Goal: Task Accomplishment & Management: Complete application form

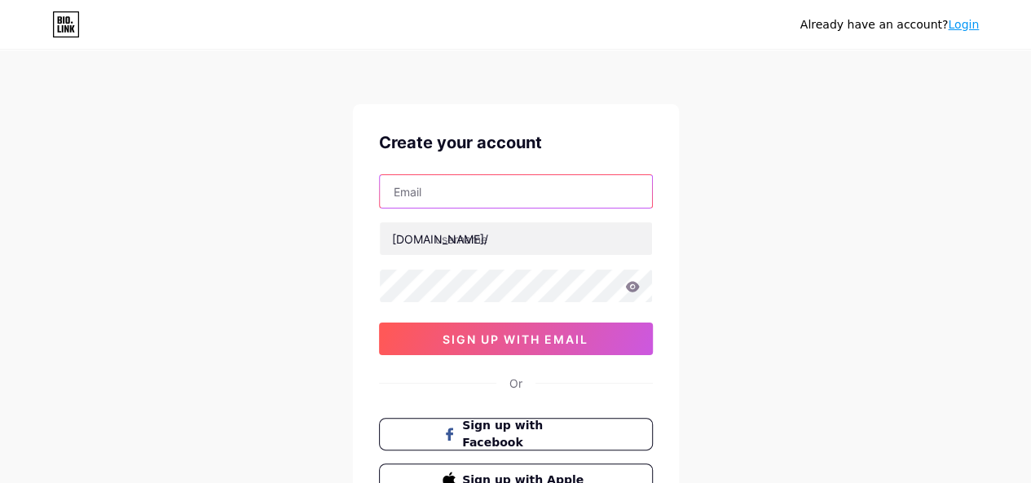
click at [443, 206] on input "text" at bounding box center [516, 191] width 272 height 33
type input "[EMAIL_ADDRESS][DOMAIN_NAME]"
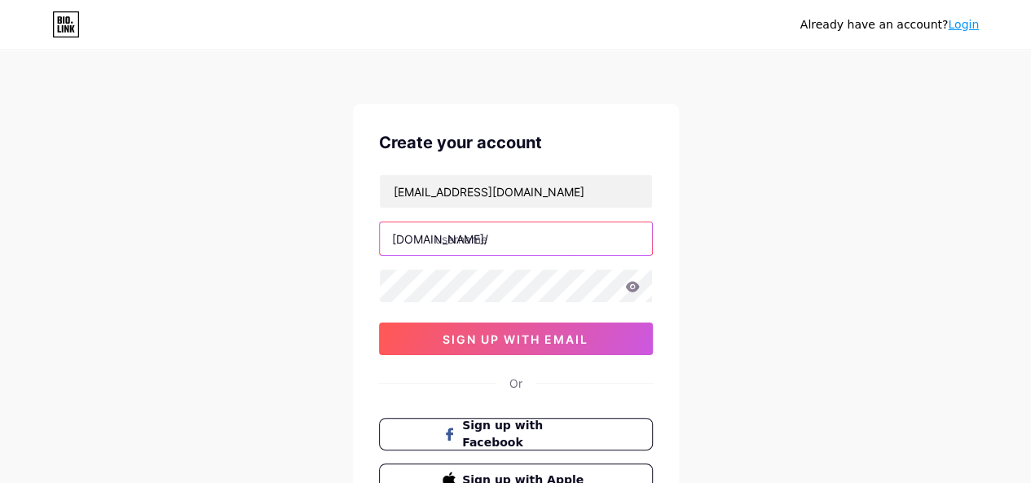
click at [460, 253] on input "text" at bounding box center [516, 238] width 272 height 33
click at [539, 240] on input "text" at bounding box center [516, 238] width 272 height 33
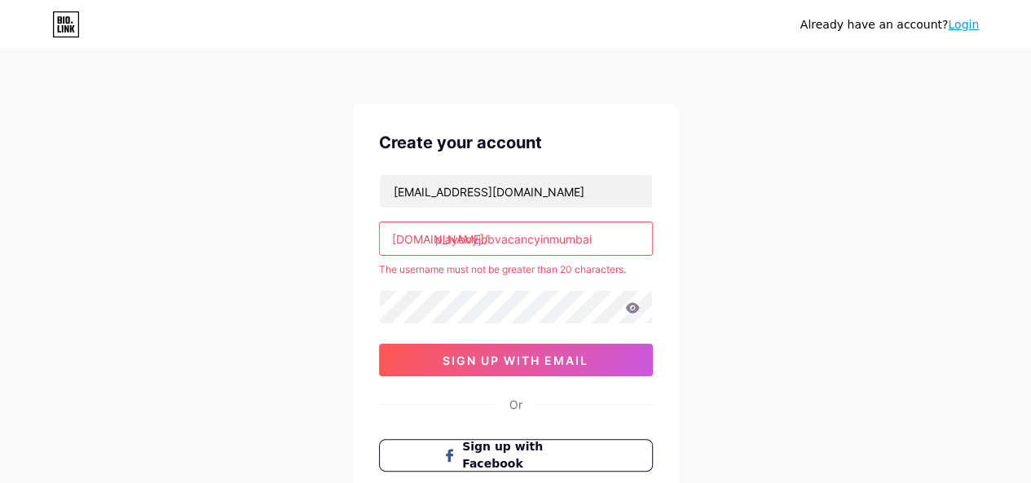
click at [479, 272] on div "The username must not be greater than 20 characters." at bounding box center [516, 269] width 274 height 15
click at [631, 240] on input "playboyjobvacancyinmumbai" at bounding box center [516, 238] width 272 height 33
type input "playboyjobvacancy"
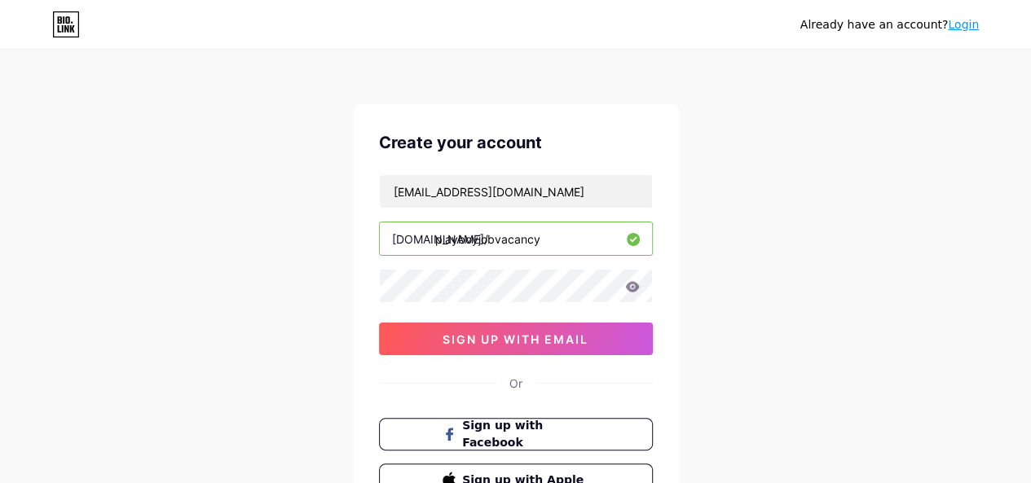
click at [761, 315] on div "Already have an account? Login Create your account [EMAIL_ADDRESS][DOMAIN_NAME]…" at bounding box center [515, 311] width 1031 height 623
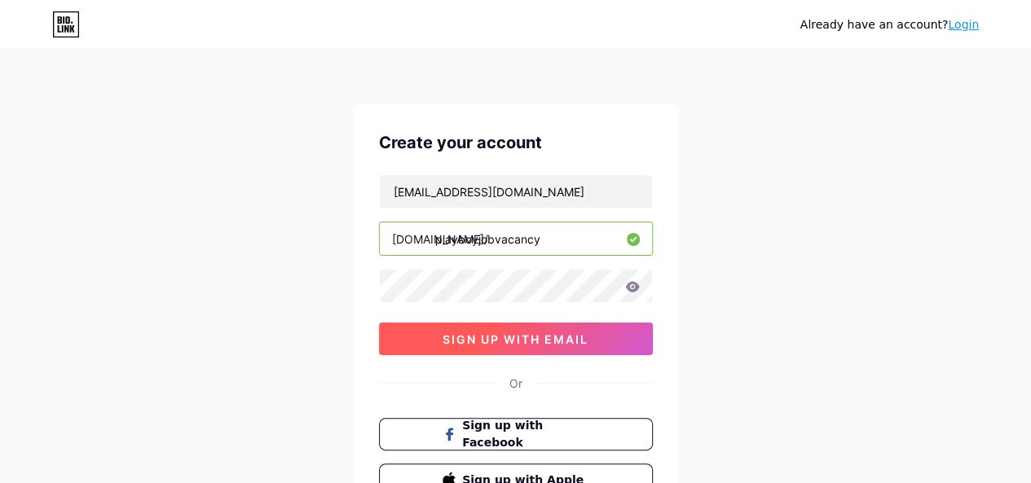
click at [557, 342] on span "sign up with email" at bounding box center [515, 339] width 146 height 14
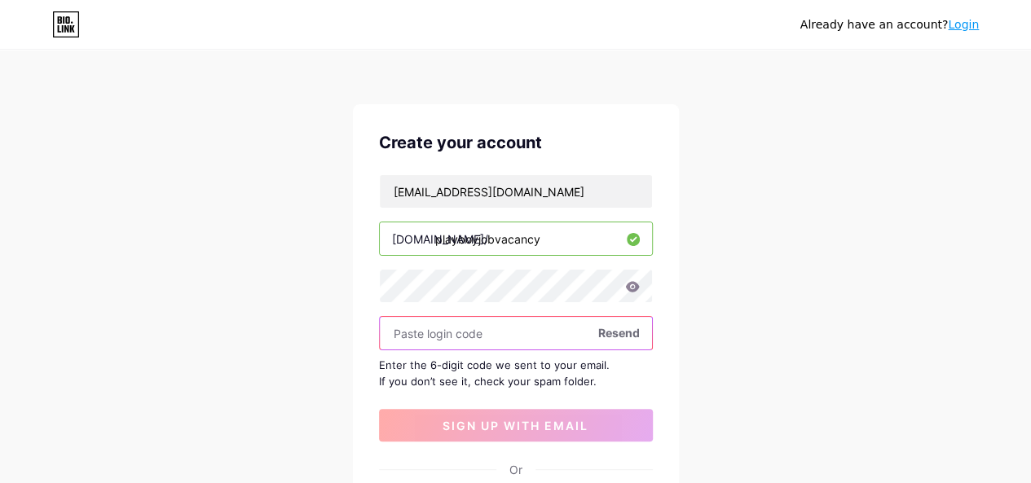
click at [452, 328] on input "text" at bounding box center [516, 333] width 272 height 33
paste input "881351"
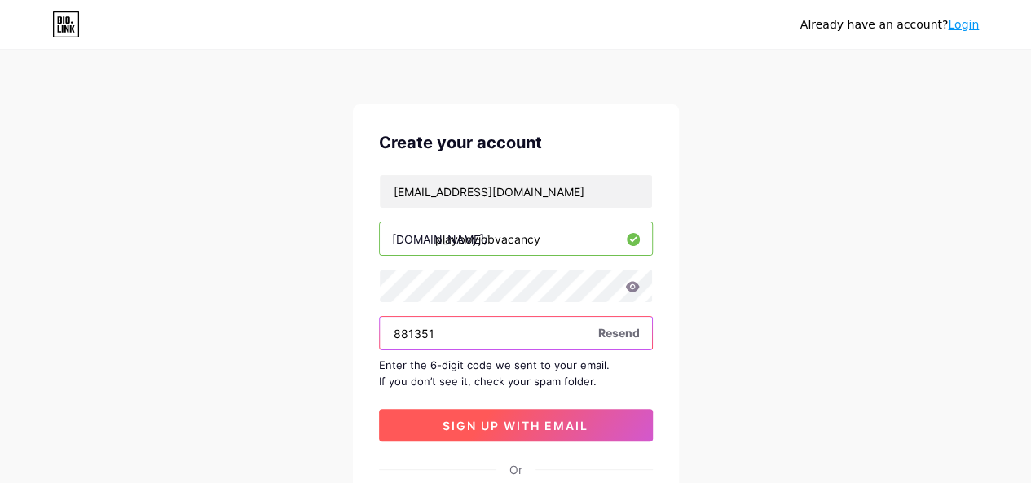
type input "881351"
click at [507, 413] on button "sign up with email" at bounding box center [516, 425] width 274 height 33
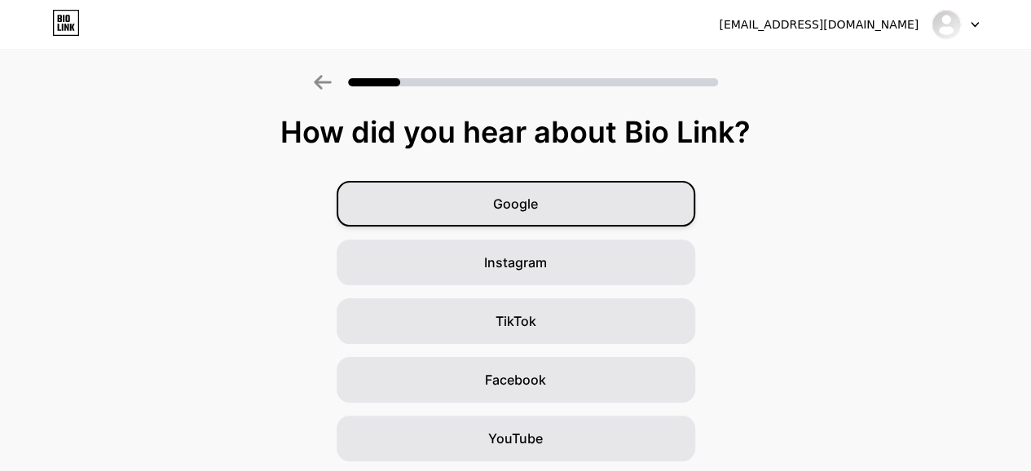
click at [569, 201] on div "Google" at bounding box center [516, 204] width 359 height 46
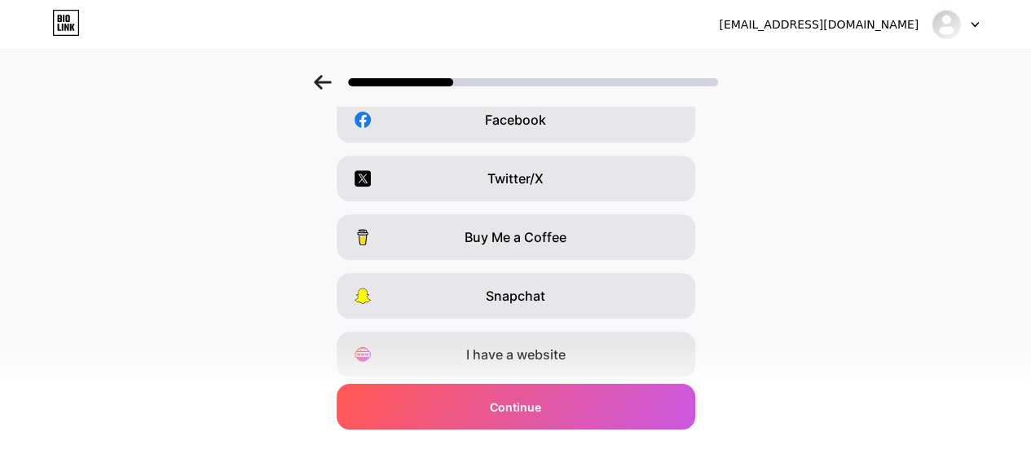
scroll to position [313, 0]
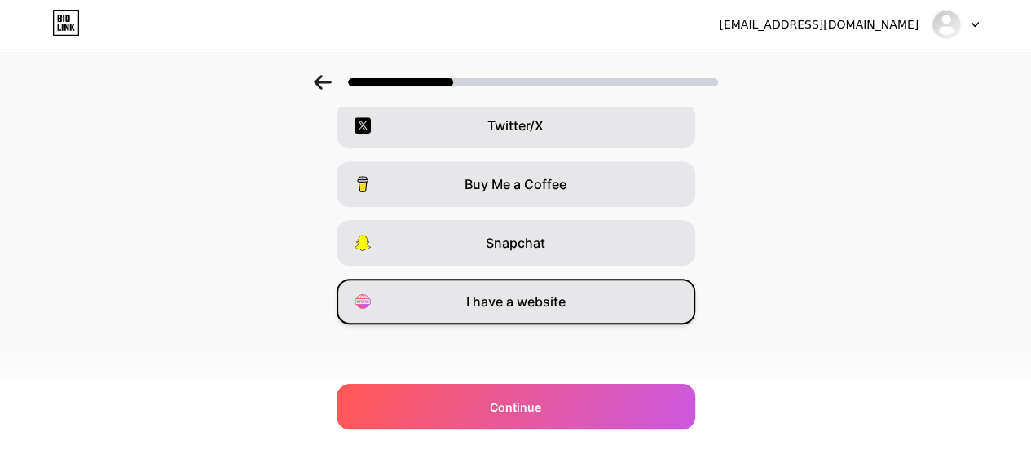
click at [562, 301] on span "I have a website" at bounding box center [515, 302] width 99 height 20
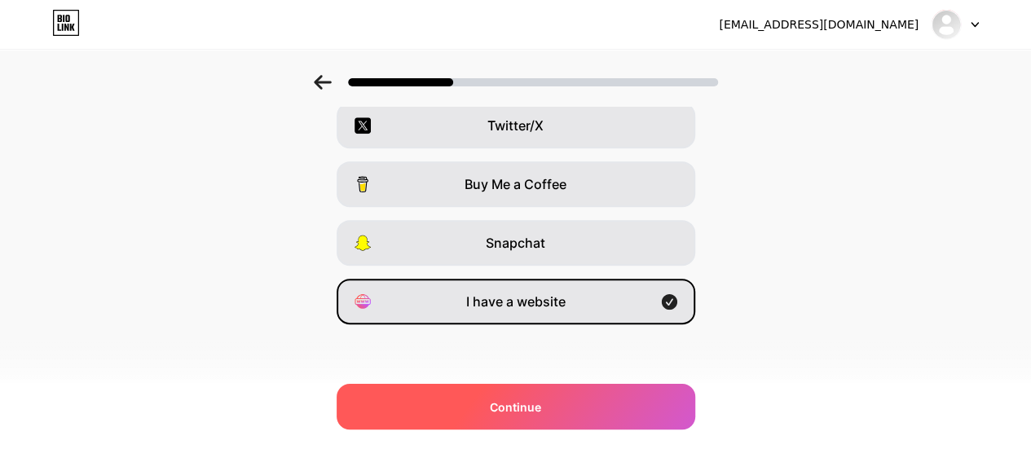
click at [537, 420] on div "Continue" at bounding box center [516, 407] width 359 height 46
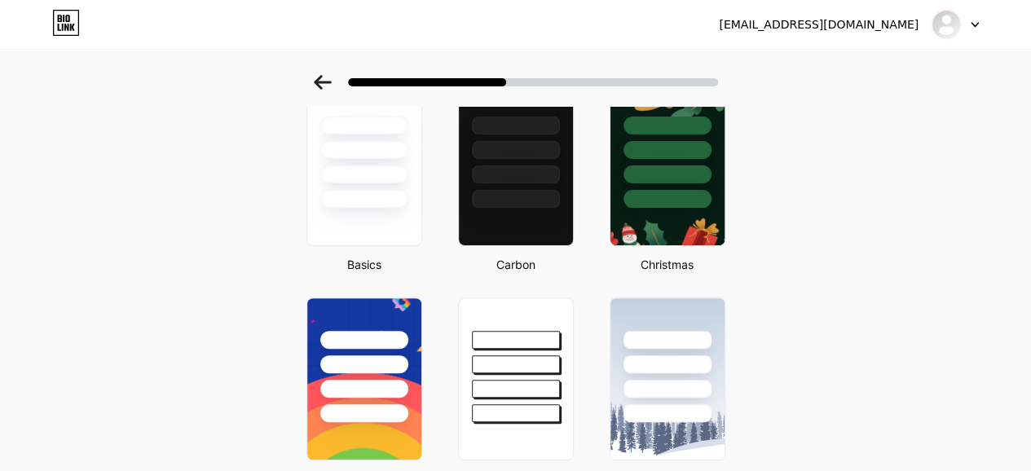
scroll to position [0, 0]
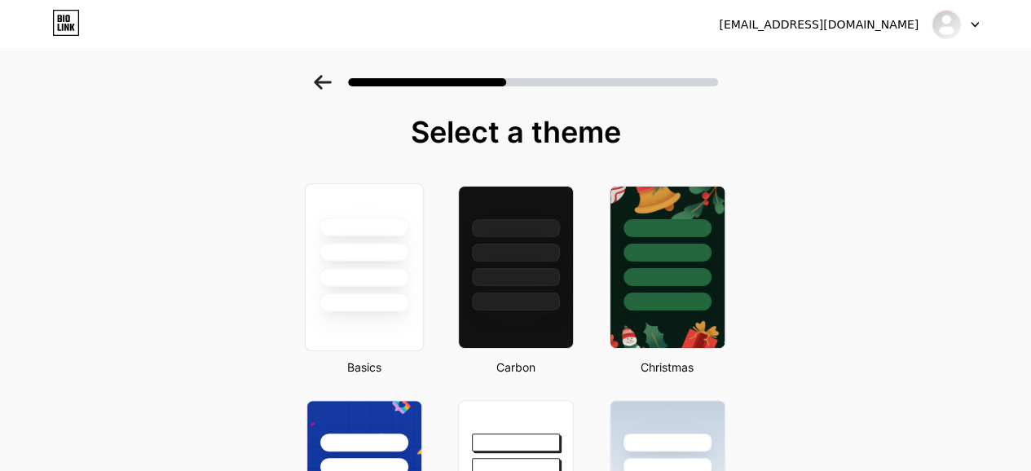
click at [362, 250] on div at bounding box center [364, 252] width 90 height 19
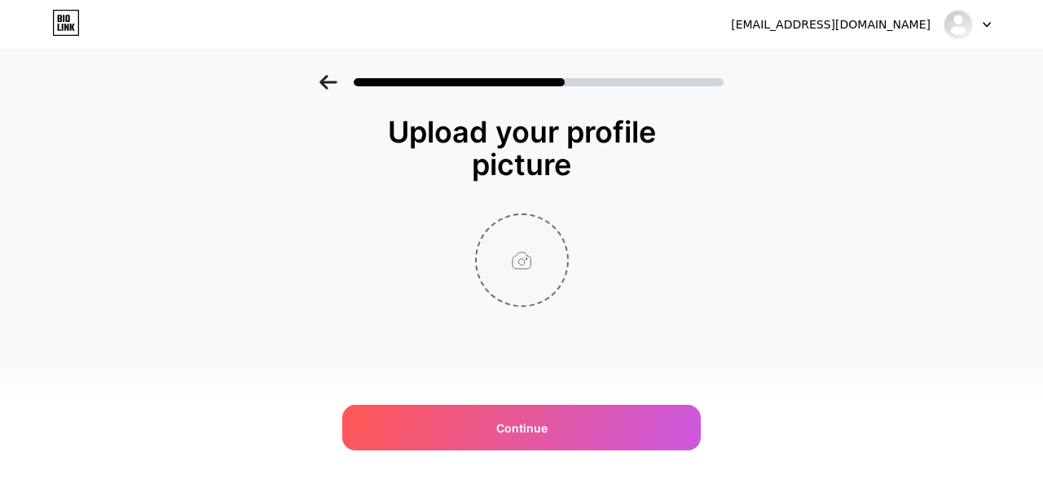
click at [523, 262] on input "file" at bounding box center [522, 260] width 90 height 90
type input "C:\fakepath\hub-1.jpg"
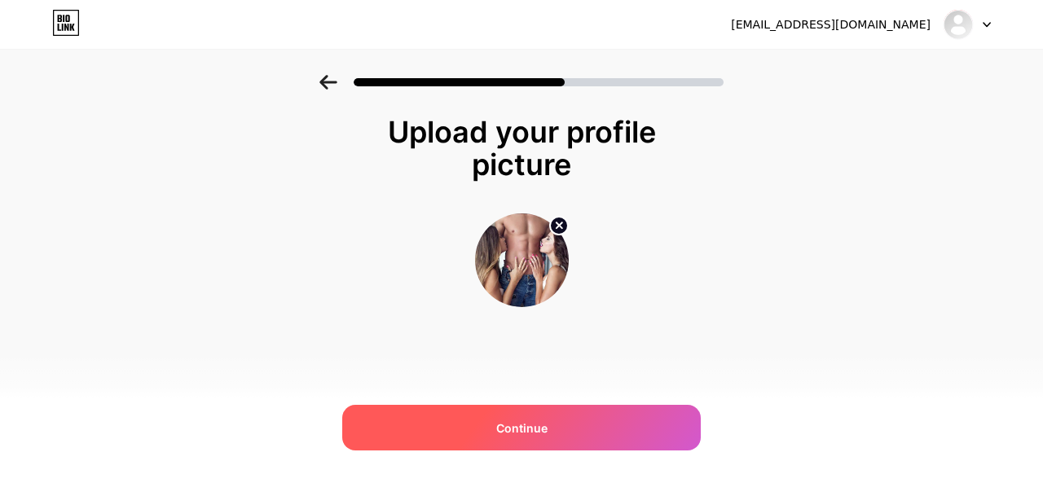
click at [571, 442] on div "Continue" at bounding box center [521, 428] width 359 height 46
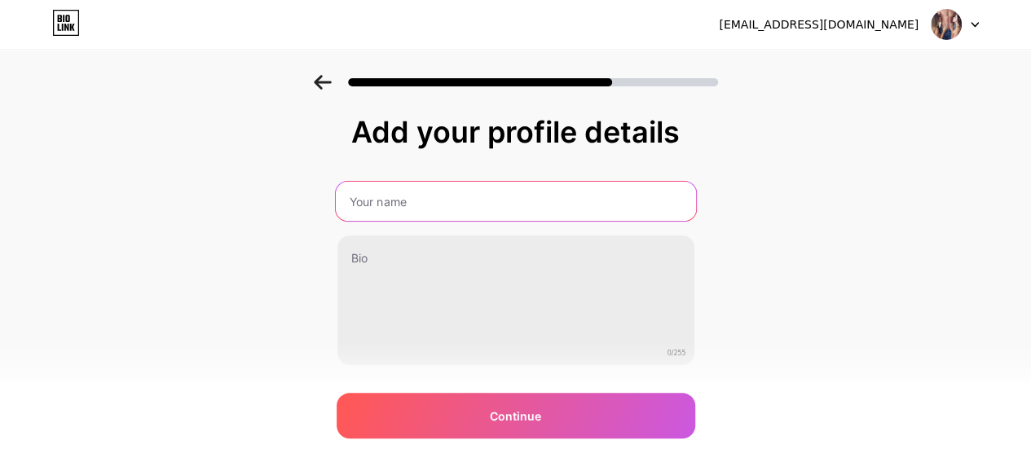
click at [490, 208] on input "text" at bounding box center [515, 201] width 360 height 39
type input "Play Boy Job Vacancy in [GEOGRAPHIC_DATA]"
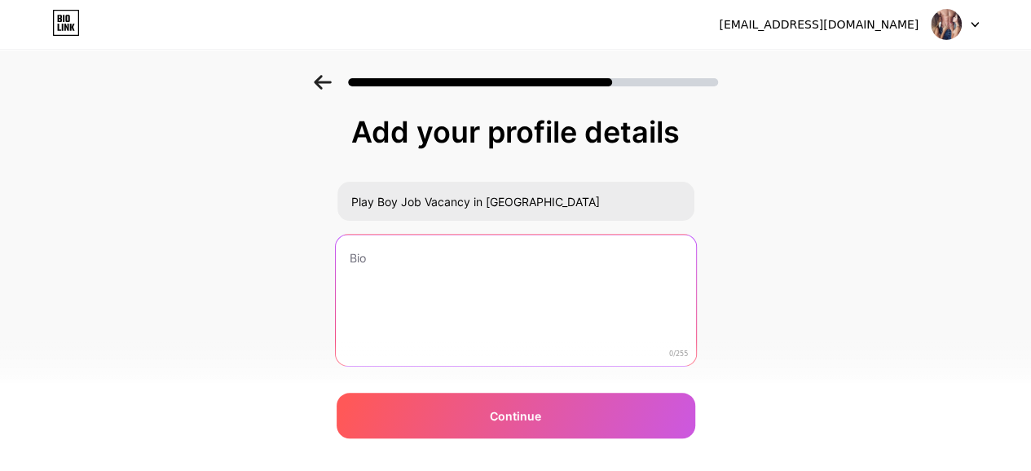
click at [445, 285] on textarea at bounding box center [515, 301] width 360 height 133
click at [497, 283] on textarea at bounding box center [515, 301] width 360 height 133
paste textarea "Play Boy Job Vacancy in [GEOGRAPHIC_DATA]. Offer your services to high-profile …"
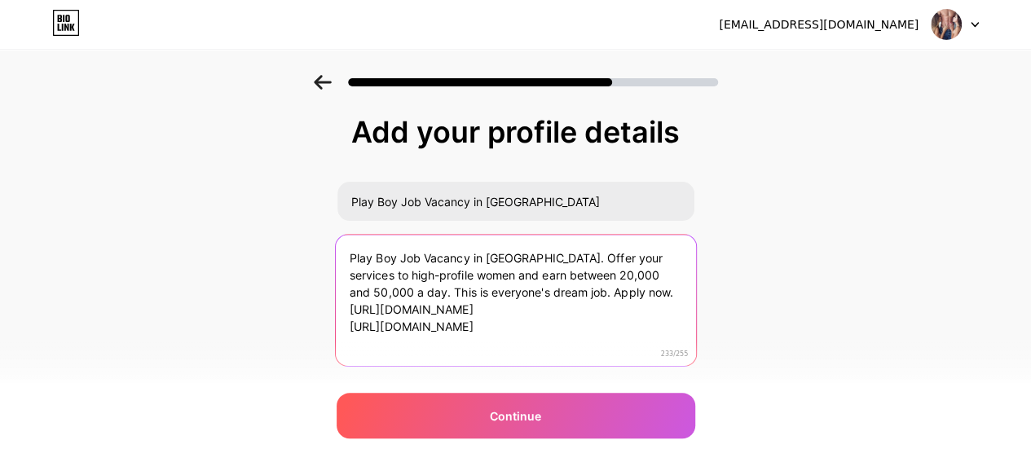
type textarea "Play Boy Job Vacancy in [GEOGRAPHIC_DATA]. Offer your services to high-profile …"
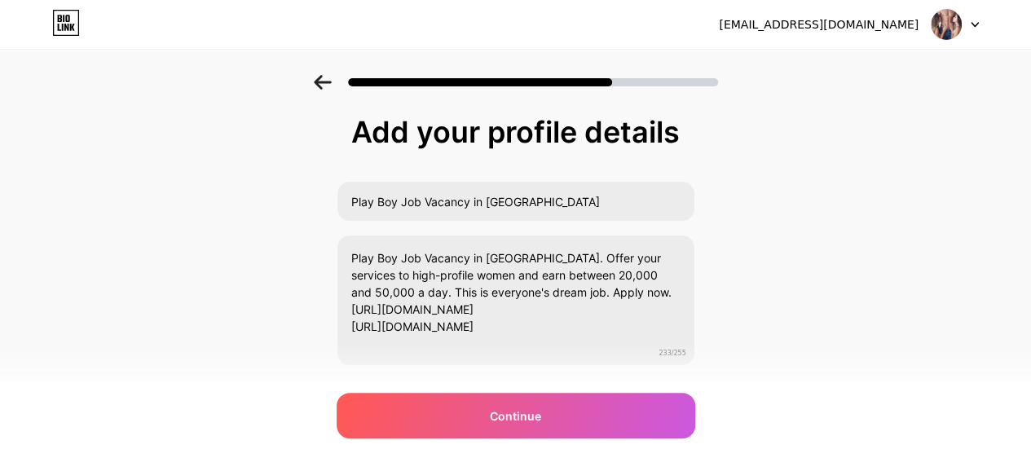
click at [769, 318] on div "Add your profile details Play Boy Job Vacancy in [GEOGRAPHIC_DATA] Play Boy Job…" at bounding box center [515, 261] width 1031 height 372
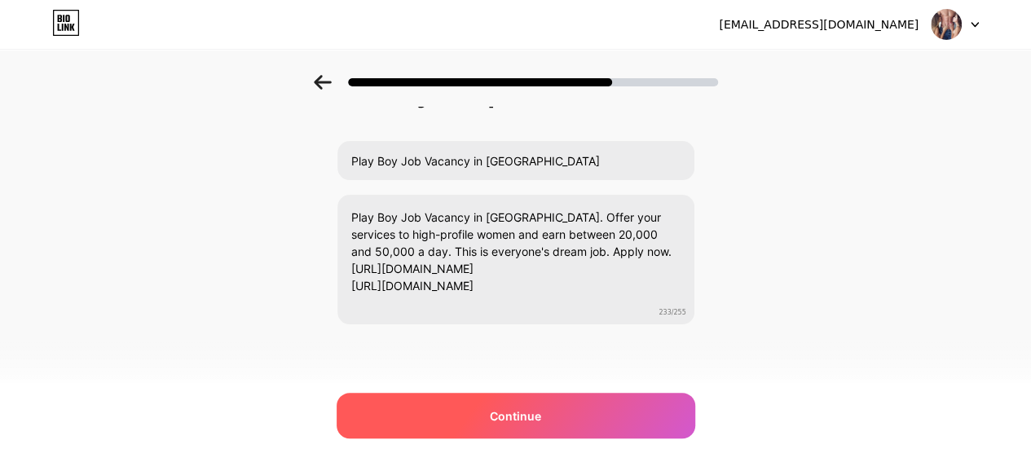
click at [516, 421] on span "Continue" at bounding box center [515, 415] width 51 height 17
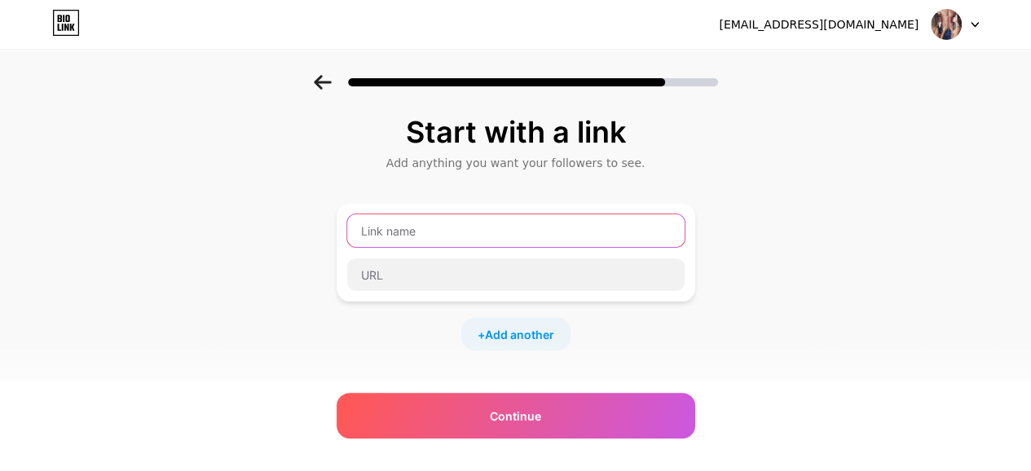
click at [450, 242] on input "text" at bounding box center [515, 230] width 337 height 33
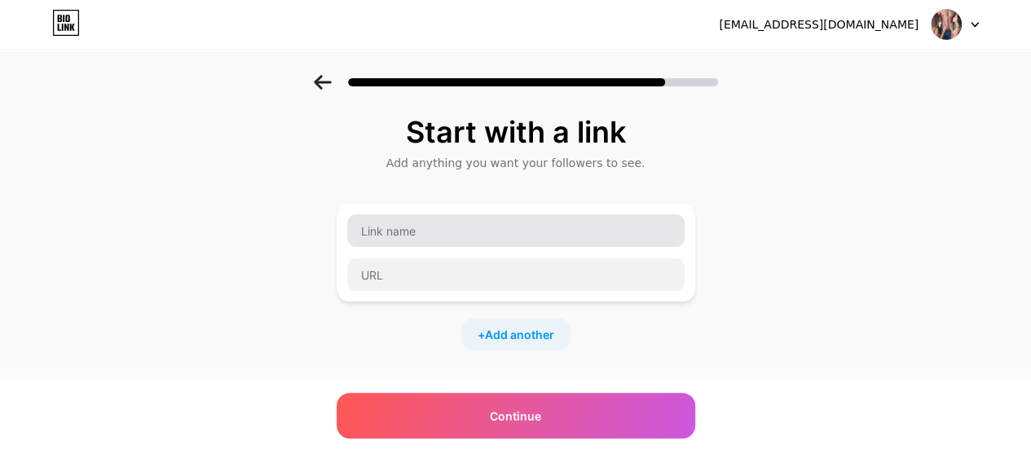
click at [465, 232] on input "text" at bounding box center [515, 230] width 337 height 33
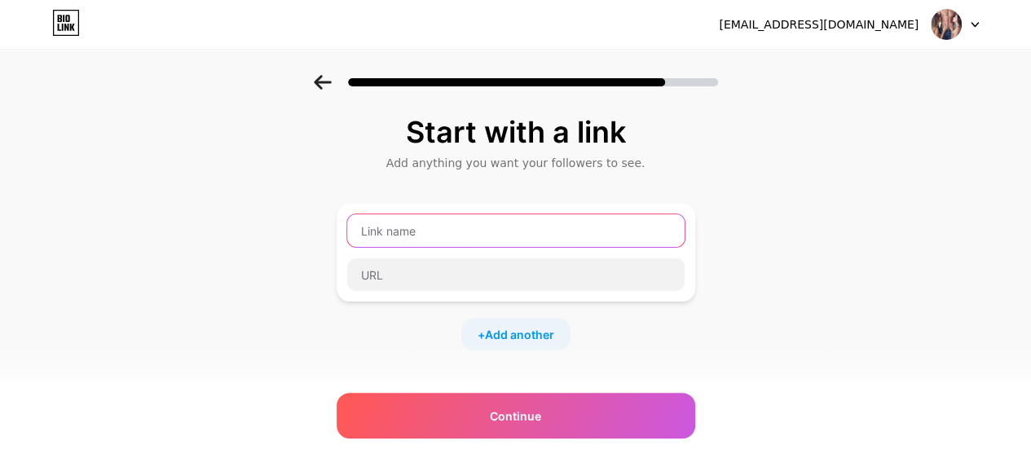
click at [430, 226] on input "text" at bounding box center [515, 230] width 337 height 33
paste input "[URL][DOMAIN_NAME]"
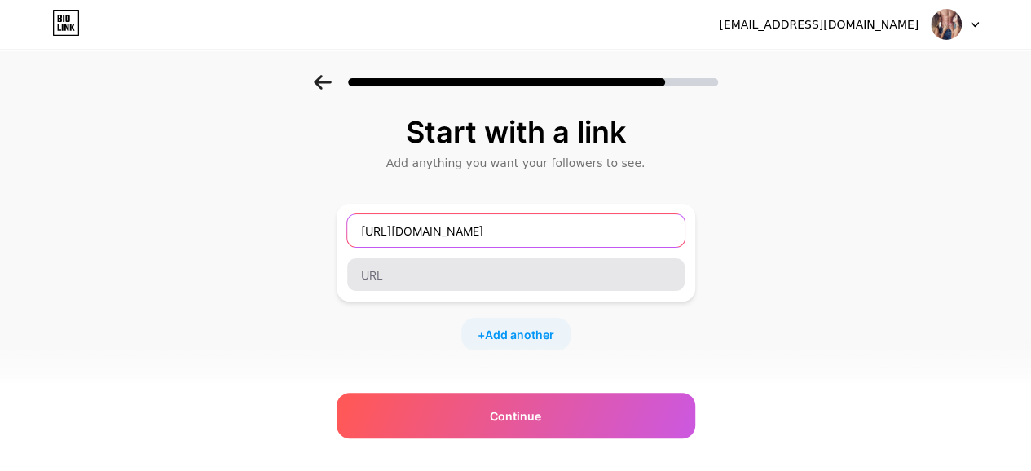
type input "[URL][DOMAIN_NAME]"
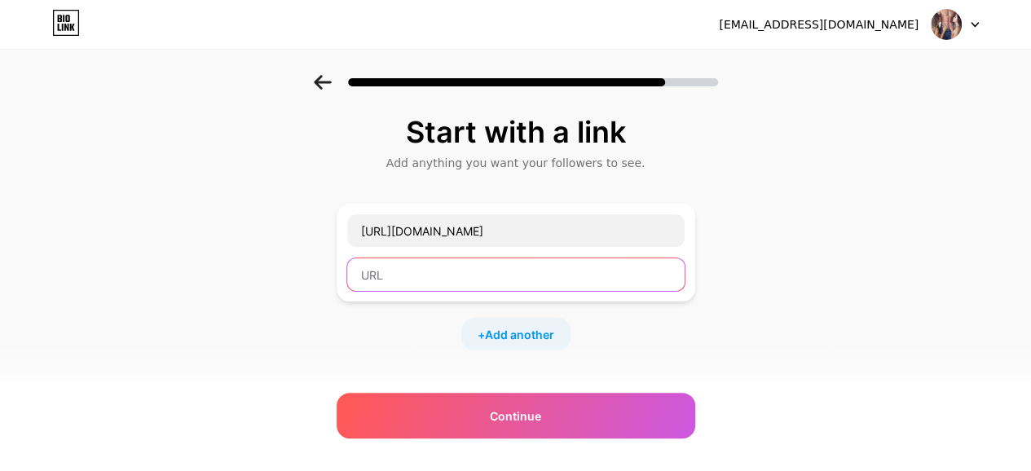
click at [449, 269] on input "text" at bounding box center [515, 274] width 337 height 33
paste input "[URL][DOMAIN_NAME]"
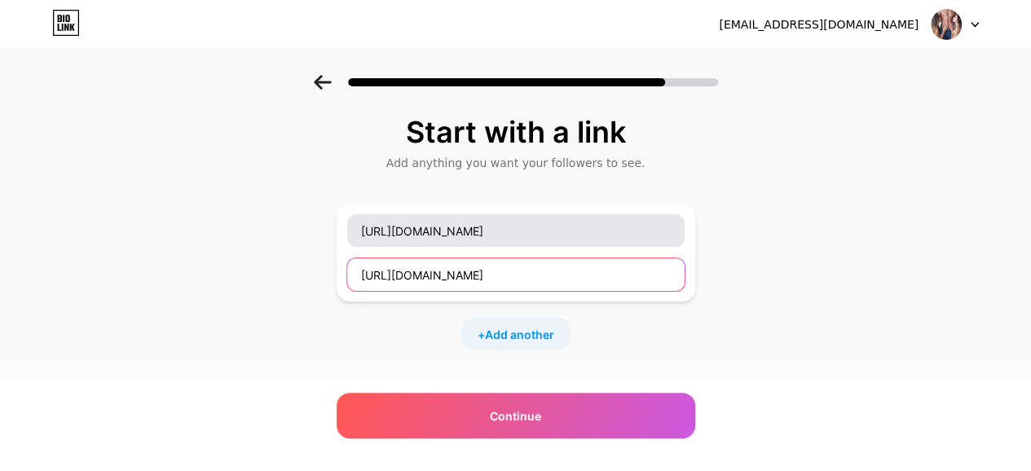
type input "[URL][DOMAIN_NAME]"
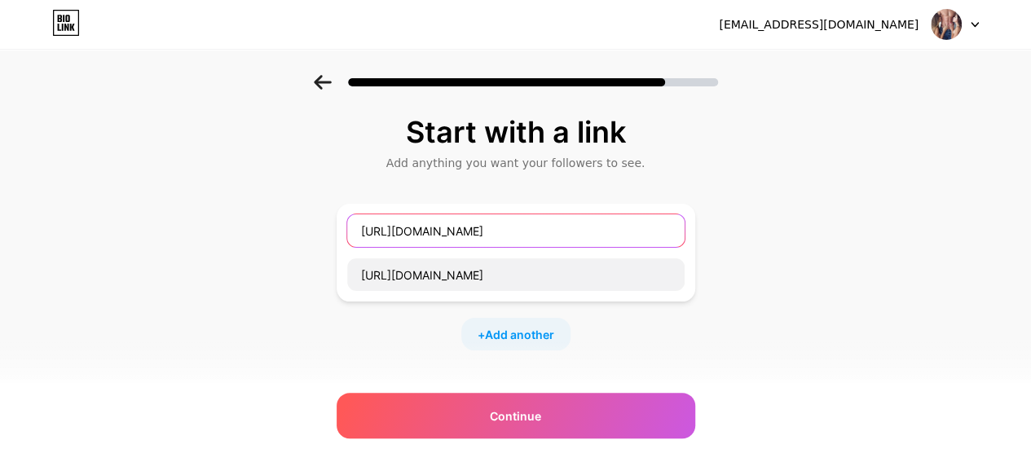
click at [429, 232] on input "[URL][DOMAIN_NAME]" at bounding box center [515, 230] width 337 height 33
click at [429, 232] on input "text" at bounding box center [515, 230] width 337 height 33
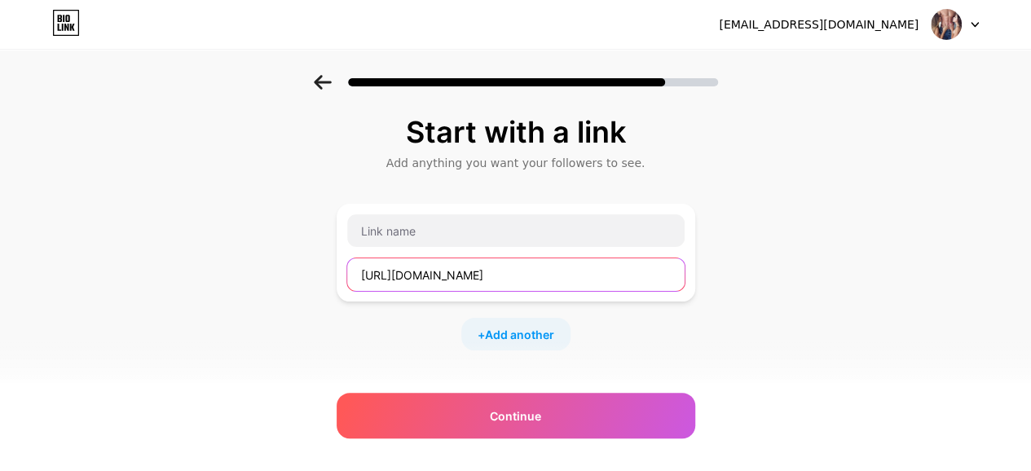
click at [520, 276] on input "[URL][DOMAIN_NAME]" at bounding box center [515, 274] width 337 height 33
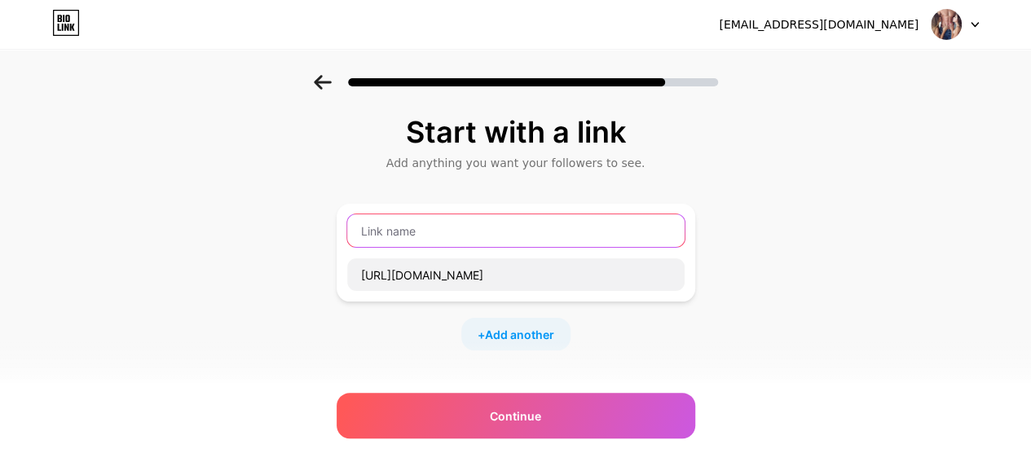
click at [419, 239] on input "text" at bounding box center [515, 230] width 337 height 33
type input "Play Boy Job Vacancy in [GEOGRAPHIC_DATA]"
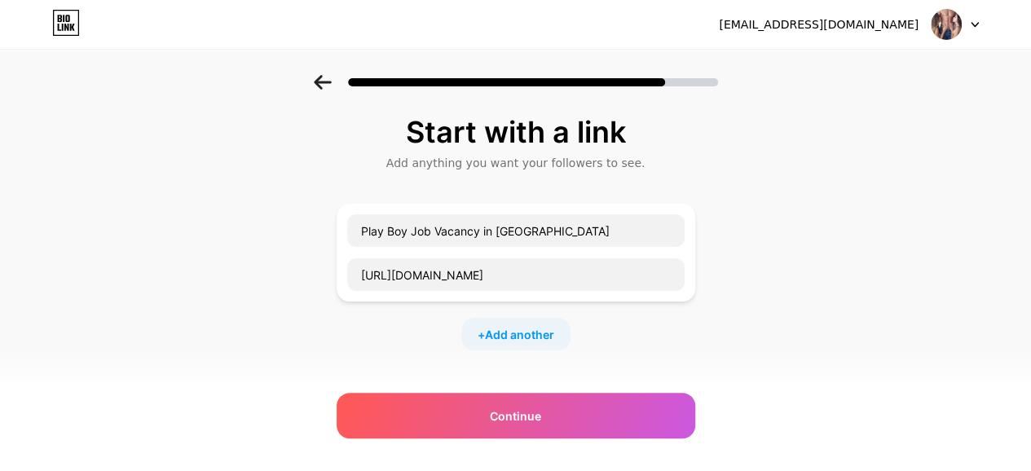
click at [871, 321] on div "Start with a link Add anything you want your followers to see. Play Boy Job Vac…" at bounding box center [515, 361] width 1031 height 573
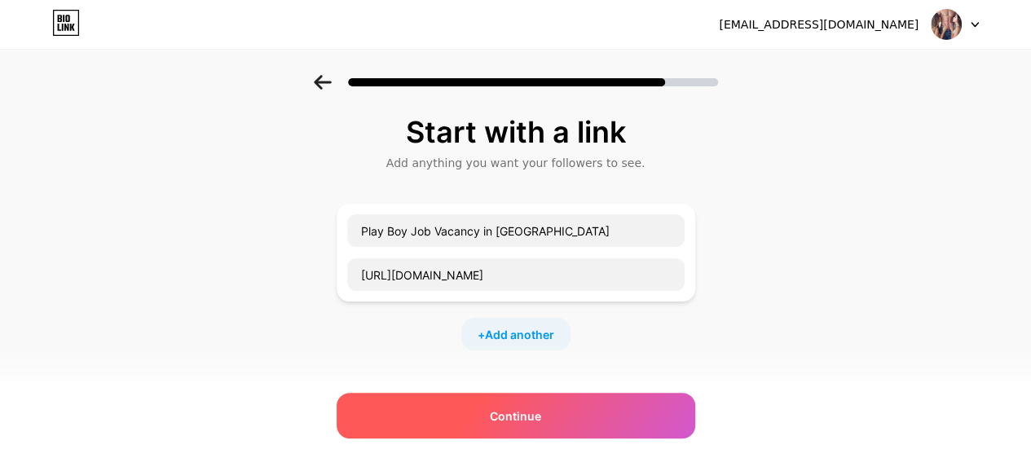
click at [533, 420] on span "Continue" at bounding box center [515, 415] width 51 height 17
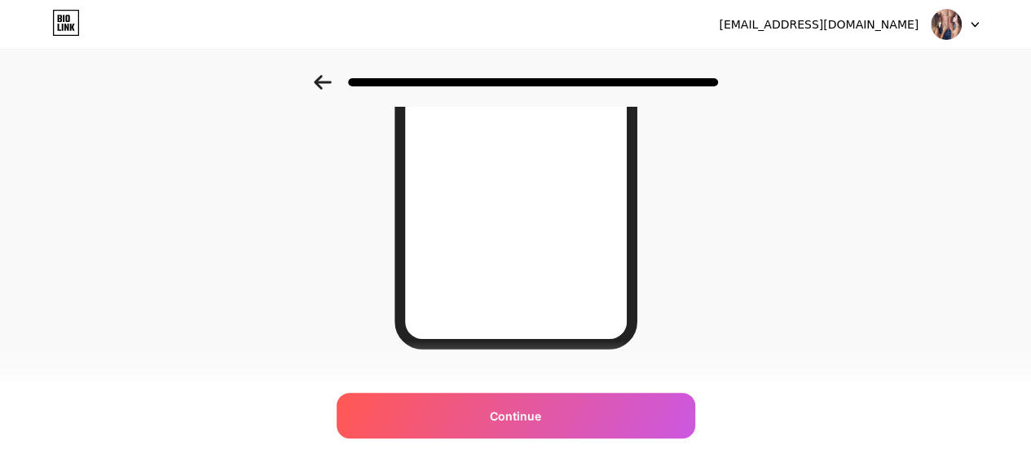
scroll to position [348, 0]
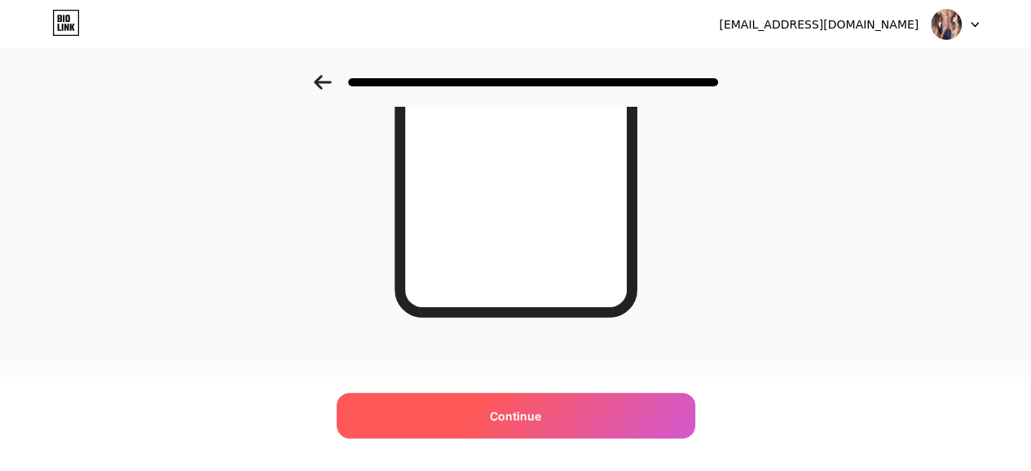
click at [491, 420] on div "Continue" at bounding box center [516, 416] width 359 height 46
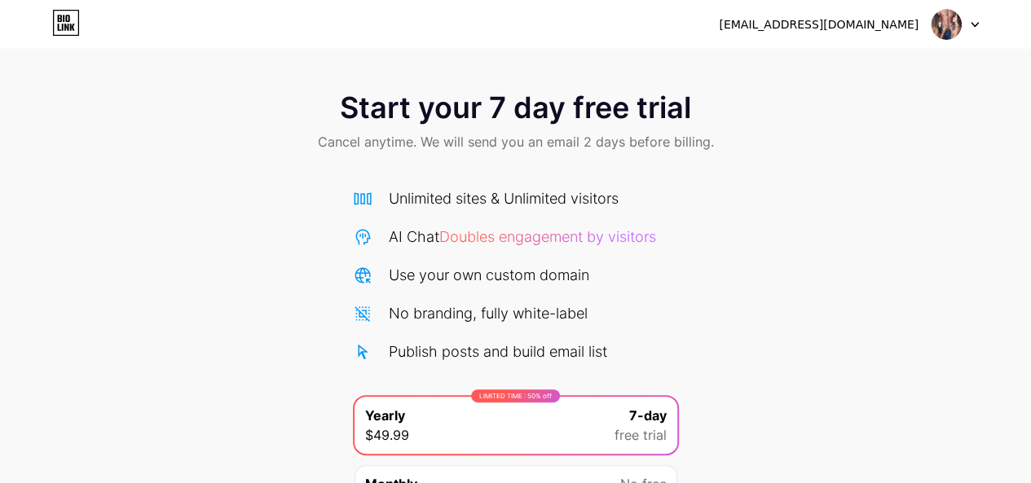
click at [951, 27] on img at bounding box center [946, 24] width 31 height 31
click at [67, 18] on icon at bounding box center [66, 23] width 28 height 26
click at [936, 17] on img at bounding box center [946, 24] width 31 height 31
